Goal: Navigation & Orientation: Find specific page/section

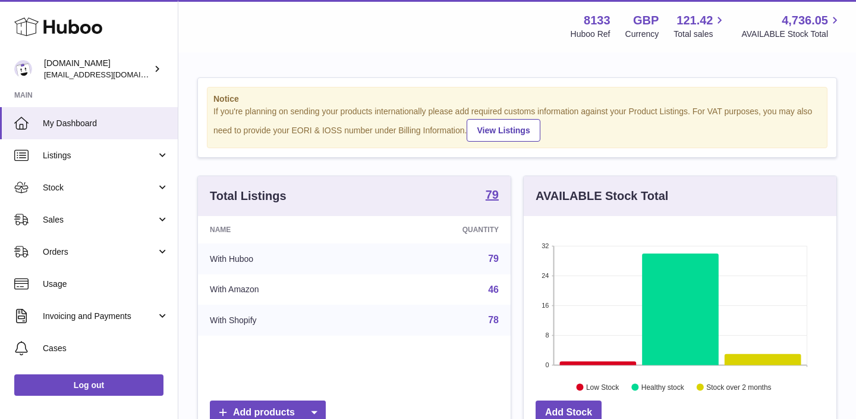
scroll to position [185, 313]
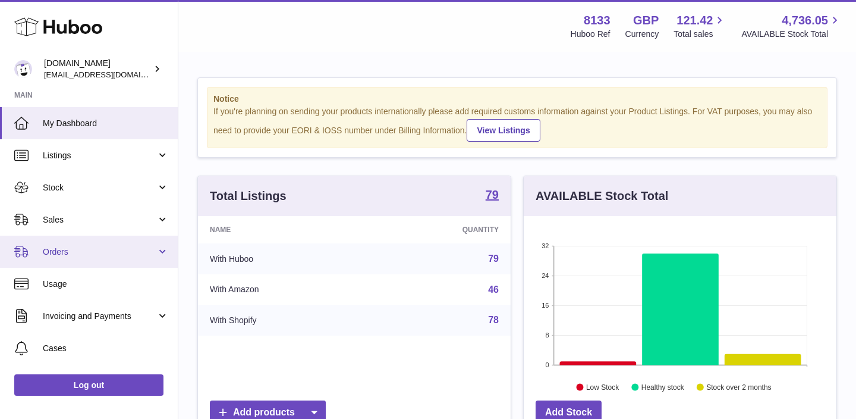
click at [109, 252] on span "Orders" at bounding box center [100, 251] width 114 height 11
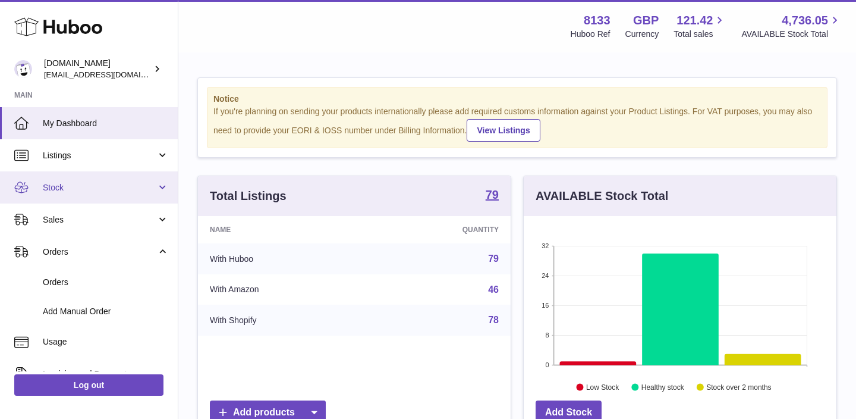
click at [104, 200] on link "Stock" at bounding box center [89, 187] width 178 height 32
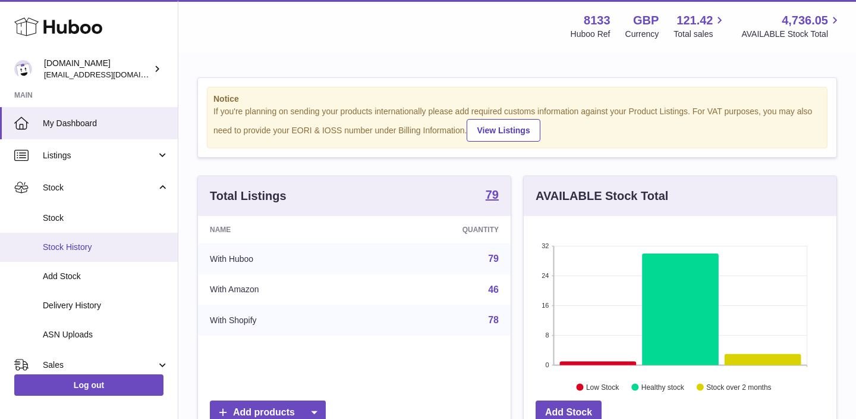
click at [89, 251] on span "Stock History" at bounding box center [106, 246] width 126 height 11
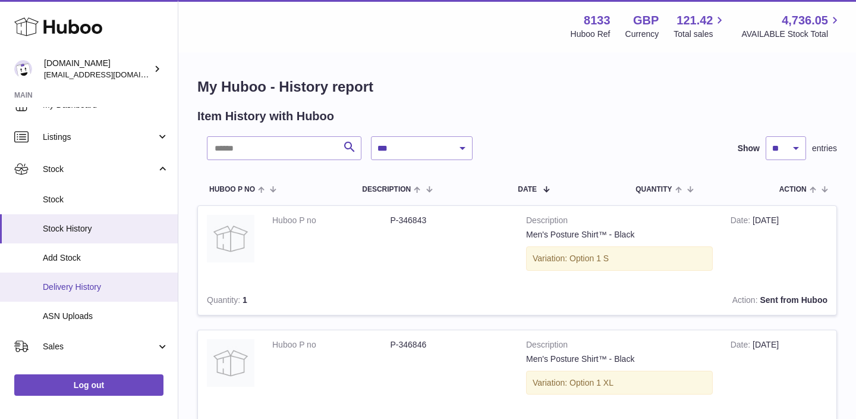
scroll to position [21, 0]
click at [92, 290] on link "Delivery History" at bounding box center [89, 284] width 178 height 29
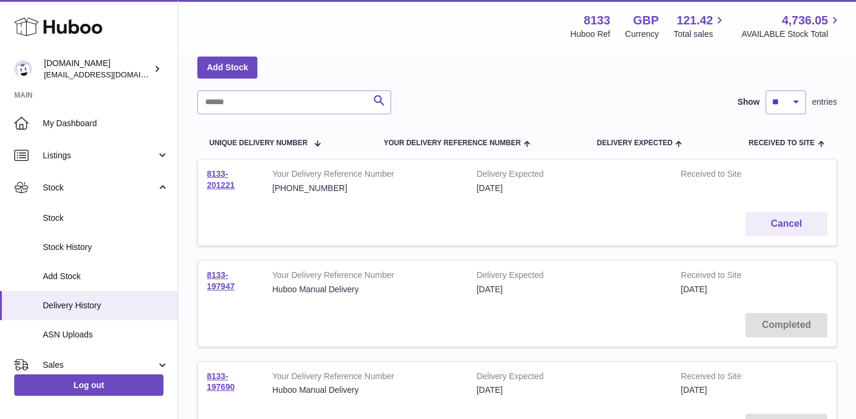
scroll to position [58, 0]
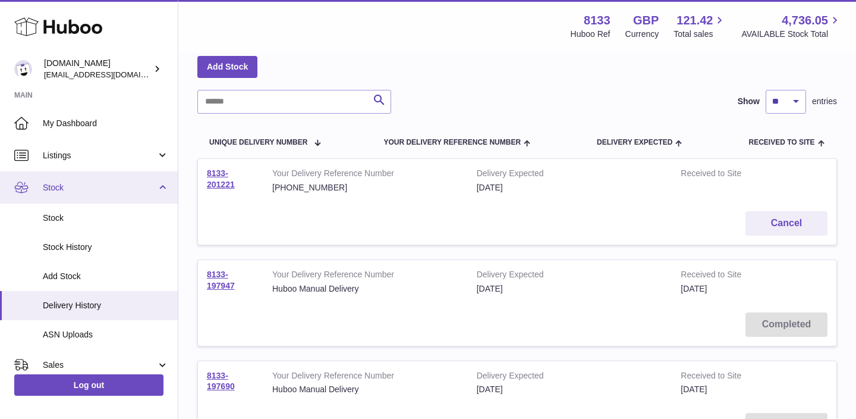
click at [64, 171] on link "Stock" at bounding box center [89, 187] width 178 height 32
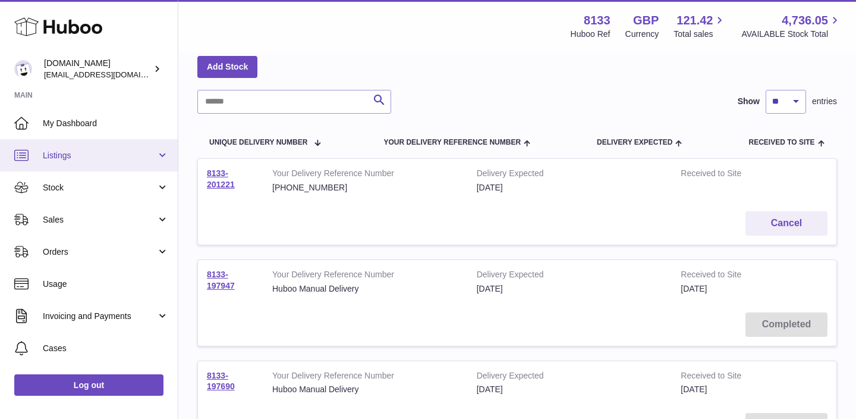
click at [78, 155] on span "Listings" at bounding box center [100, 155] width 114 height 11
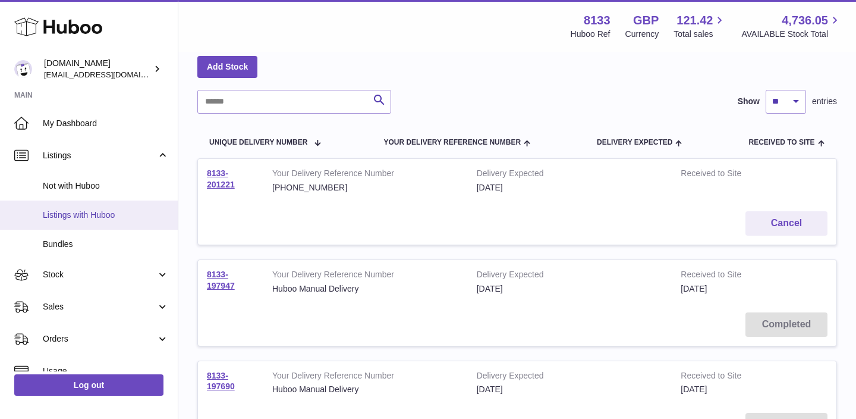
click at [79, 211] on span "Listings with Huboo" at bounding box center [106, 214] width 126 height 11
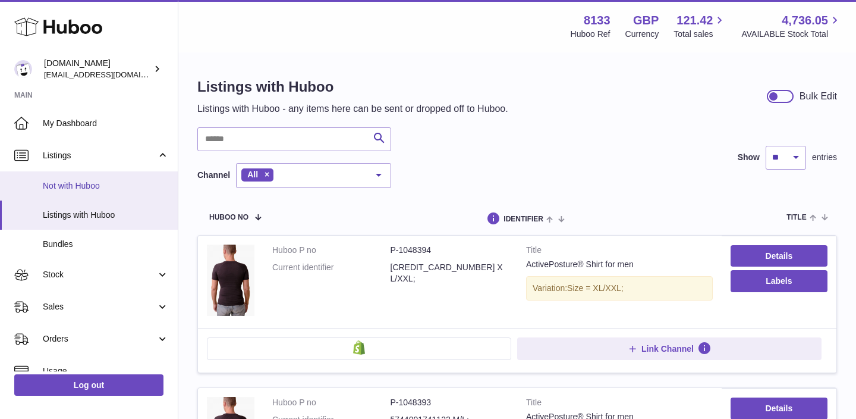
click at [95, 183] on span "Not with Huboo" at bounding box center [106, 185] width 126 height 11
